Goal: Navigation & Orientation: Find specific page/section

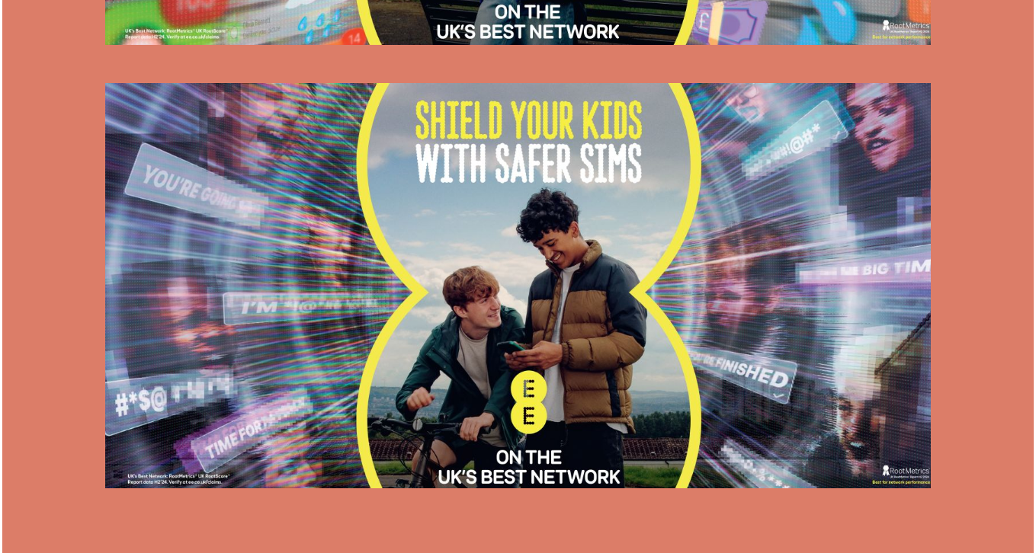
scroll to position [1962, 0]
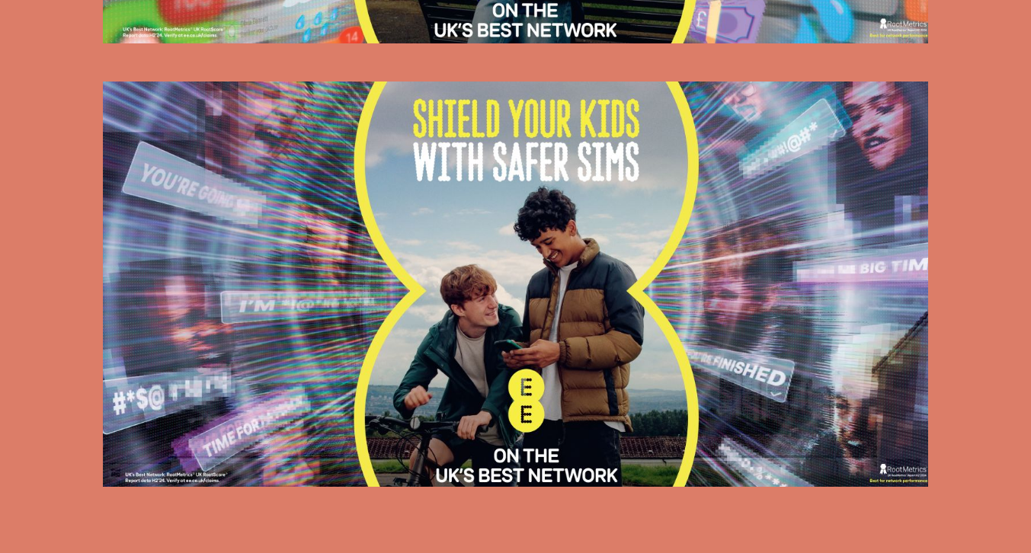
click at [373, 292] on img at bounding box center [516, 285] width 826 height 406
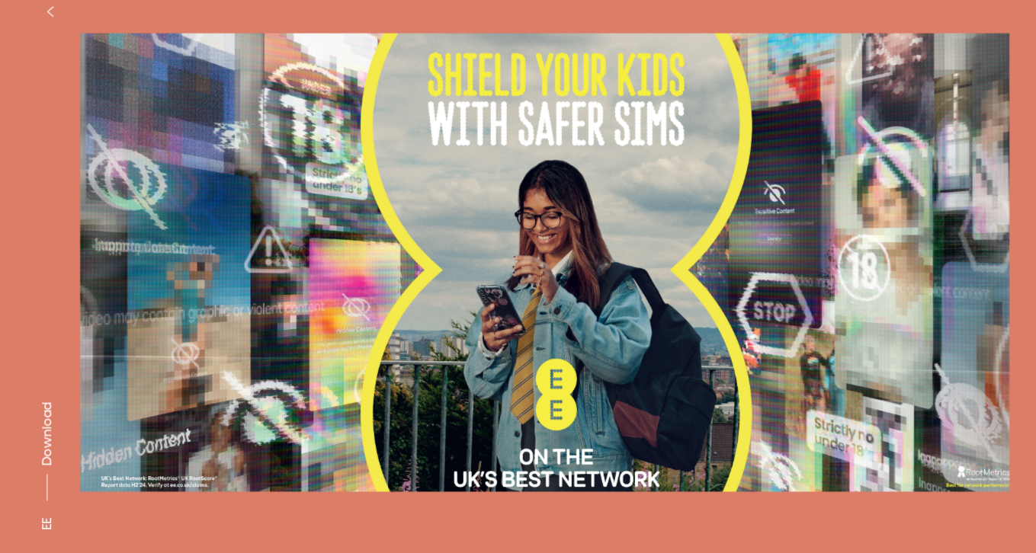
click at [47, 35] on icon "button" at bounding box center [47, 38] width 5 height 9
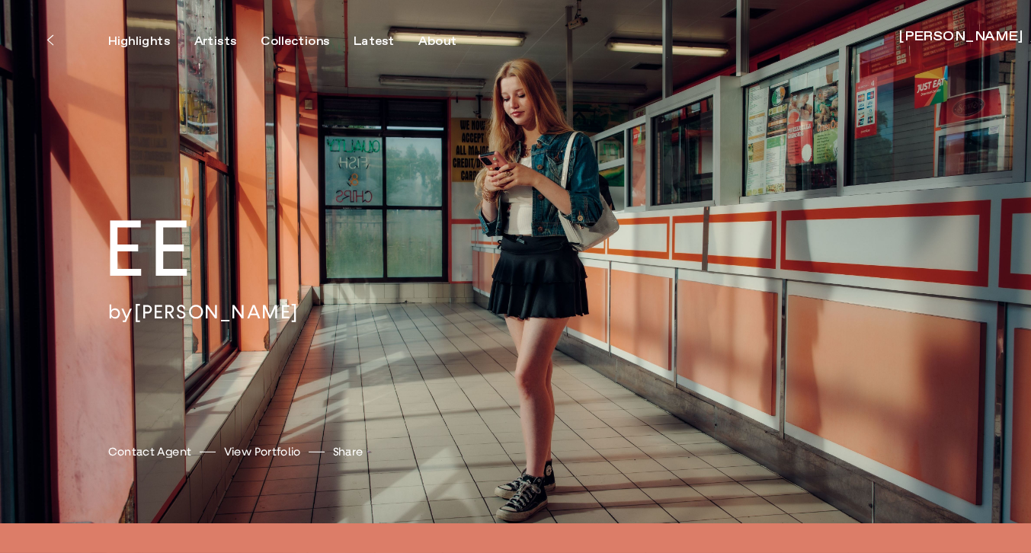
click at [245, 431] on link "View Portfolio" at bounding box center [249, 430] width 73 height 16
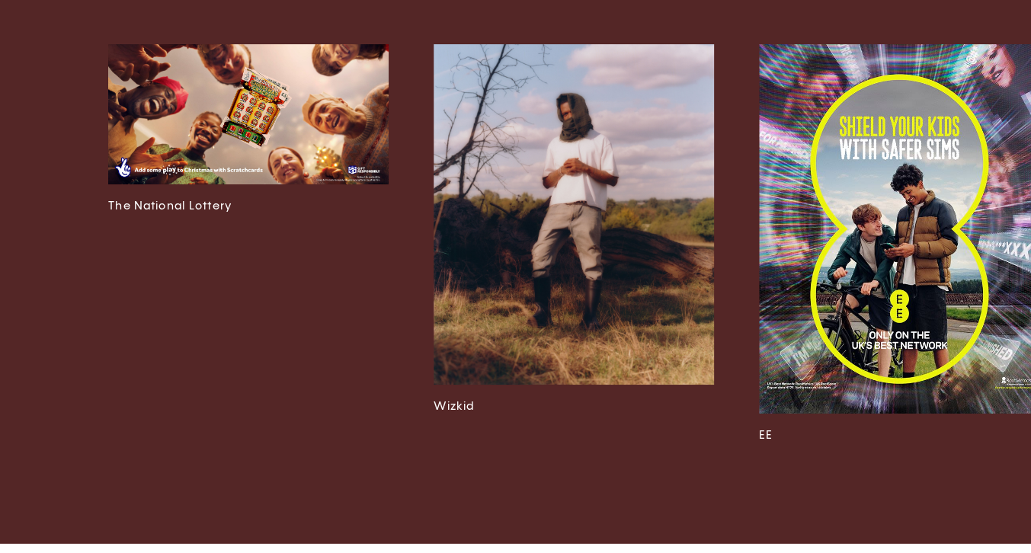
scroll to position [3781, 0]
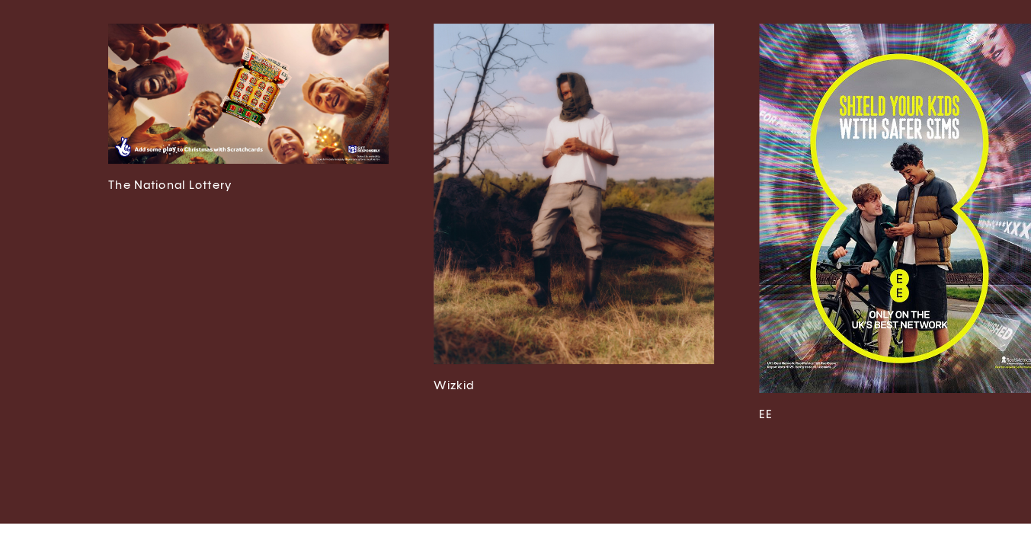
click at [785, 297] on img at bounding box center [855, 226] width 267 height 352
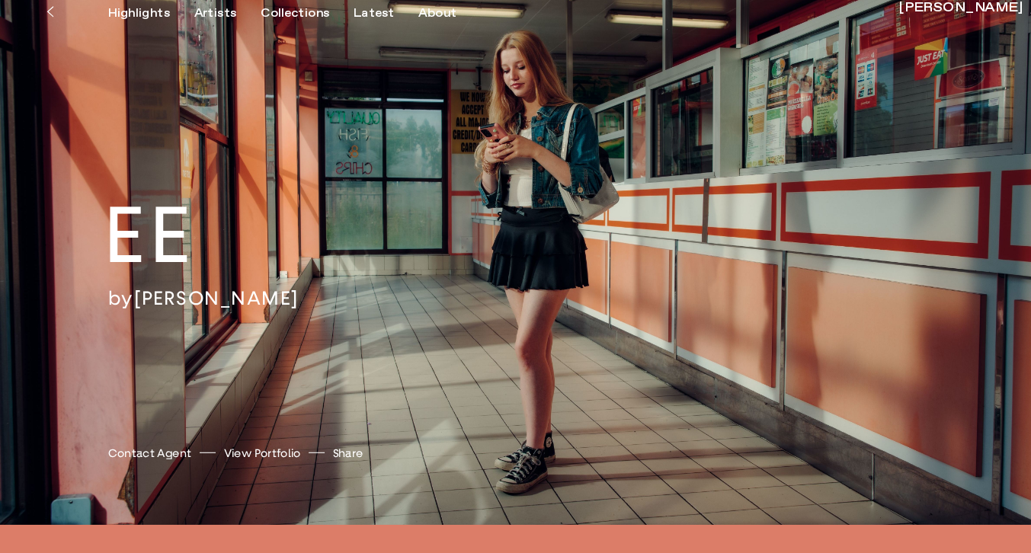
scroll to position [1, 0]
click at [557, 295] on div "EE by [PERSON_NAME] [PERSON_NAME] Contact Agent View Portfolio Share [URL][DOMA…" at bounding box center [515, 262] width 1031 height 526
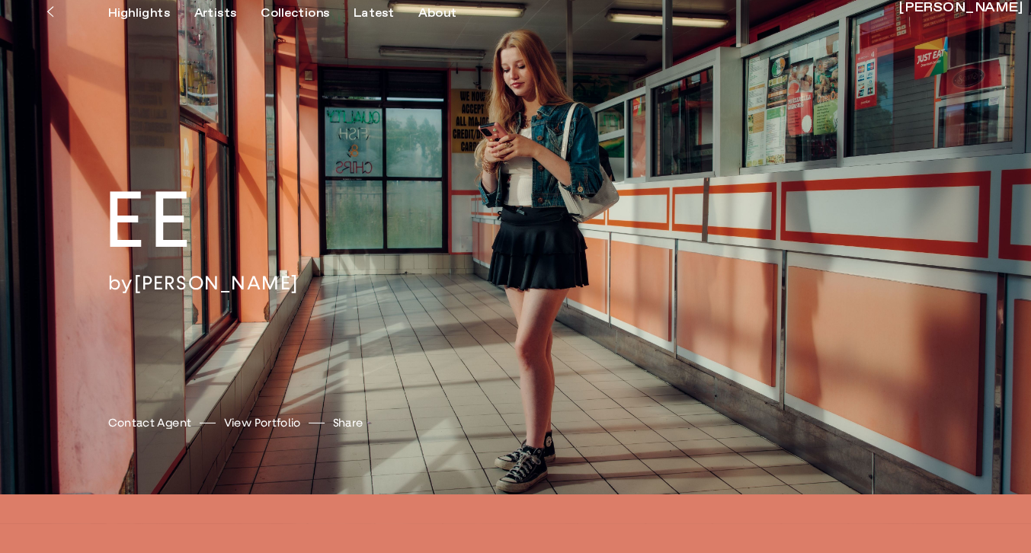
click at [562, 192] on div "EE by [PERSON_NAME] [PERSON_NAME] Contact Agent View Portfolio Share [URL][DOMA…" at bounding box center [515, 248] width 1031 height 498
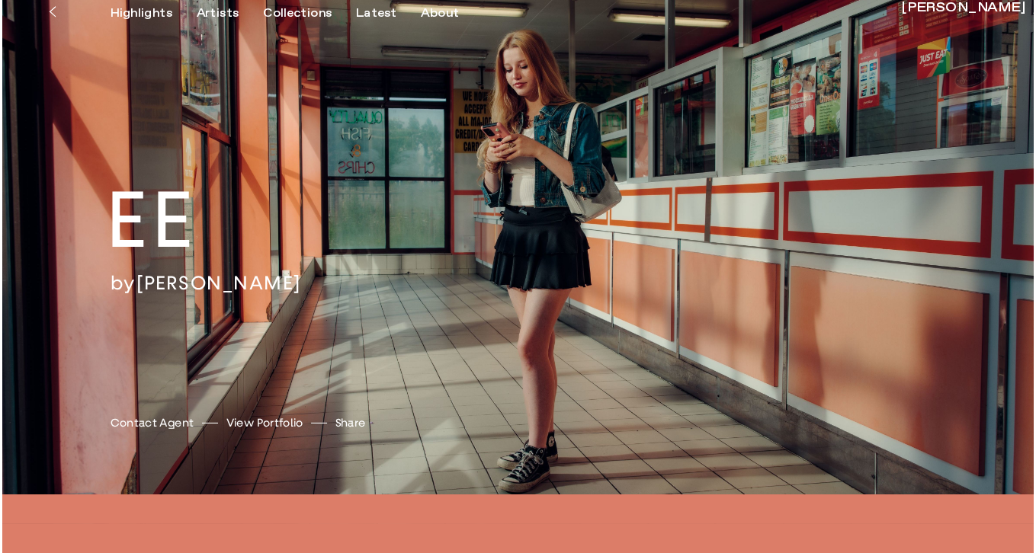
scroll to position [646, 0]
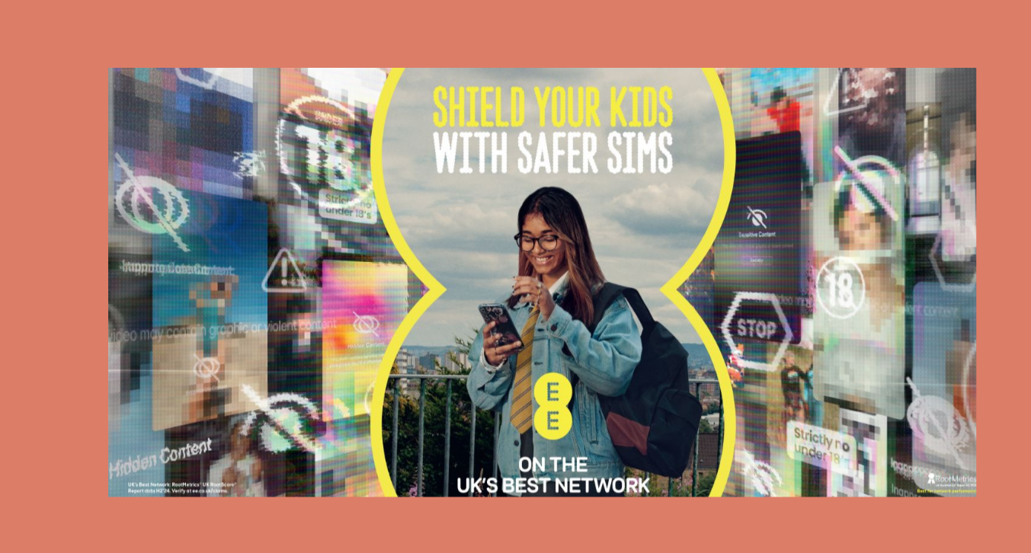
click at [562, 192] on img at bounding box center [516, 296] width 826 height 408
